Goal: Find specific page/section: Find specific page/section

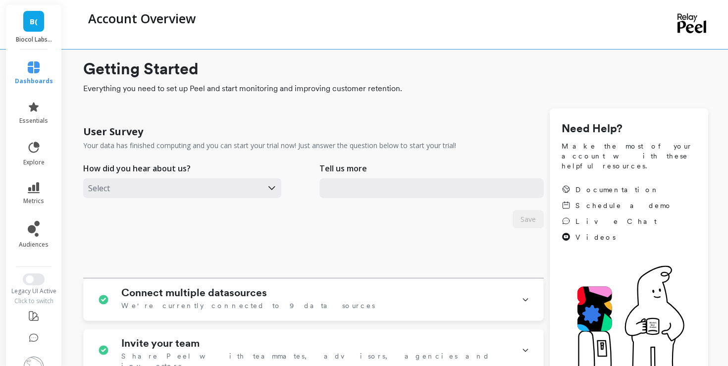
click at [34, 73] on icon at bounding box center [34, 67] width 12 height 12
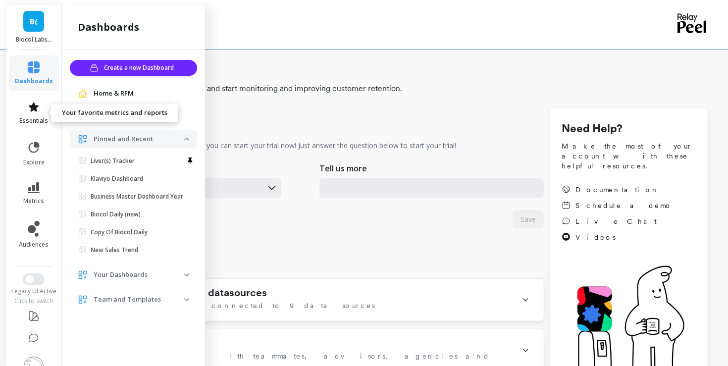
click at [37, 120] on span "essentials" at bounding box center [33, 121] width 29 height 8
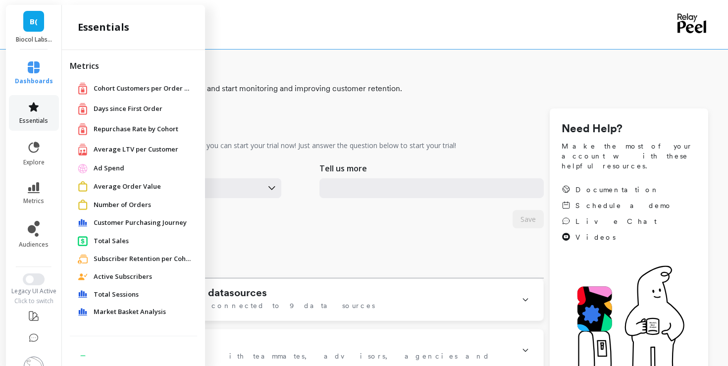
scroll to position [20, 0]
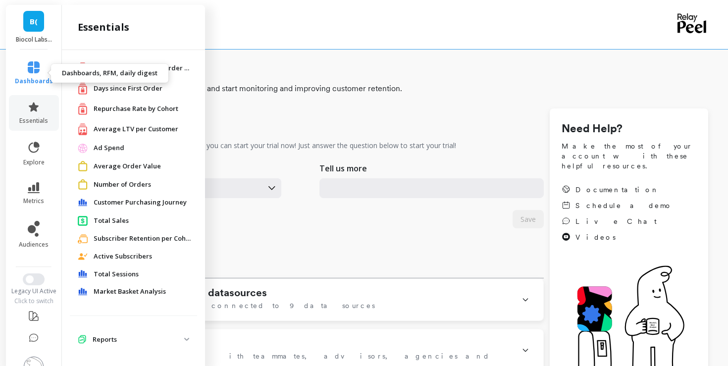
click at [40, 63] on link "dashboards" at bounding box center [34, 73] width 38 height 24
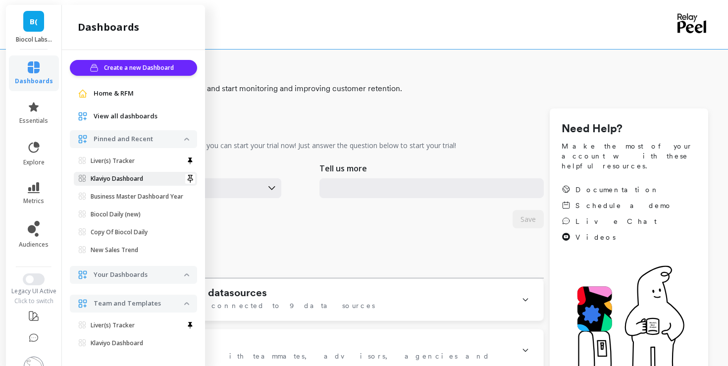
click at [136, 182] on p "Klaviyo Dashboard" at bounding box center [117, 179] width 52 height 8
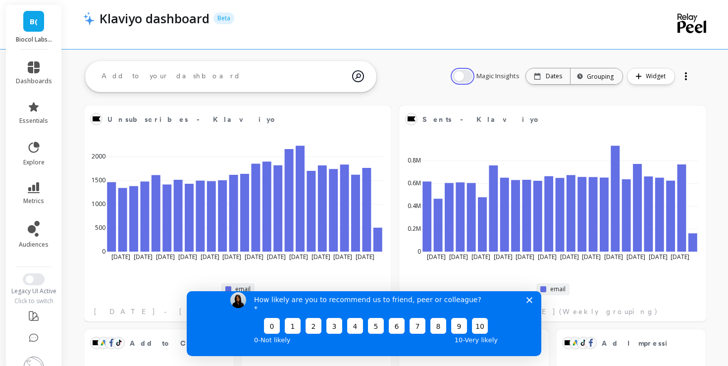
click at [461, 82] on button "button" at bounding box center [462, 76] width 20 height 13
click at [530, 302] on polygon "Close survey" at bounding box center [529, 300] width 6 height 6
